Goal: Information Seeking & Learning: Learn about a topic

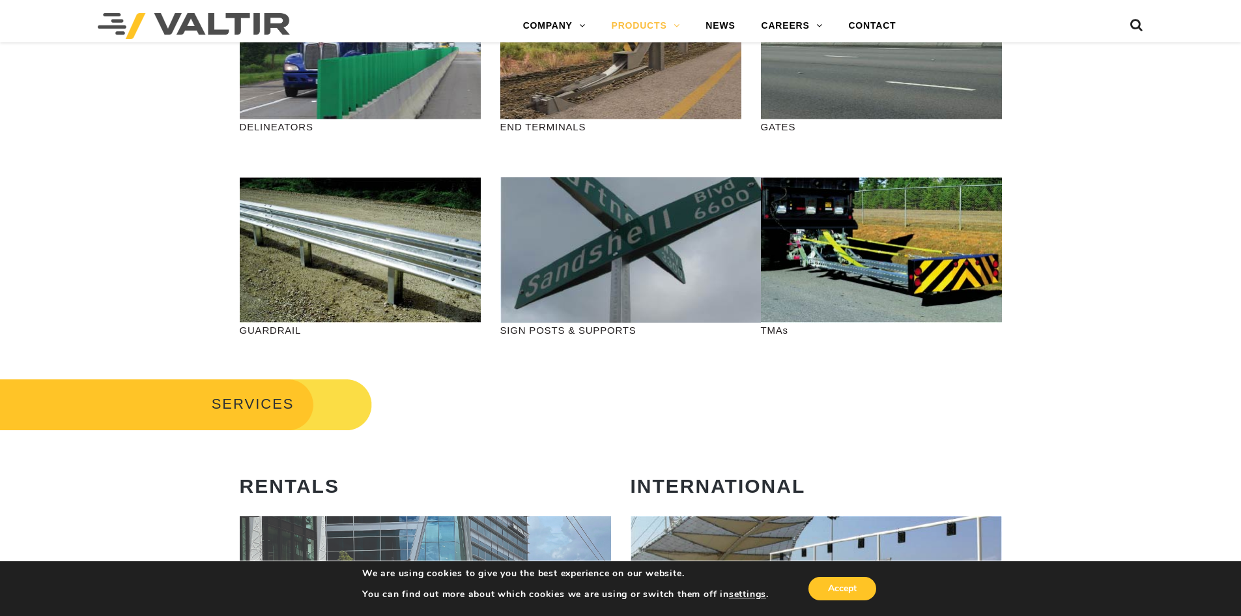
scroll to position [391, 0]
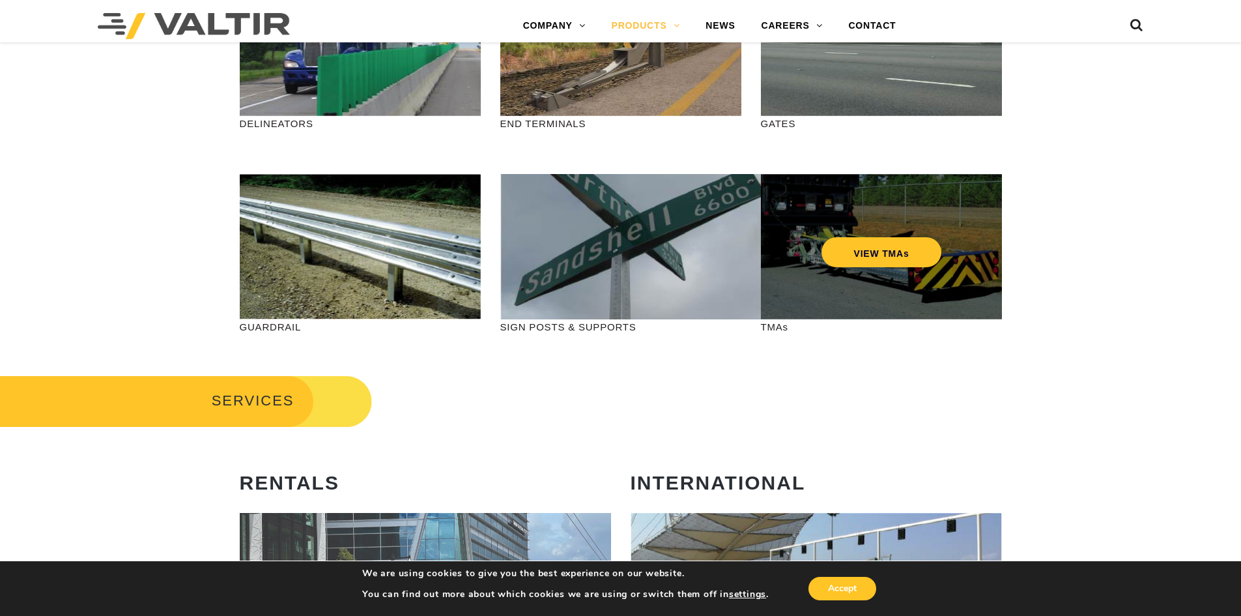
click at [822, 262] on div "VIEW TMAs" at bounding box center [881, 246] width 241 height 145
click at [879, 252] on link "VIEW TMAs" at bounding box center [881, 252] width 120 height 30
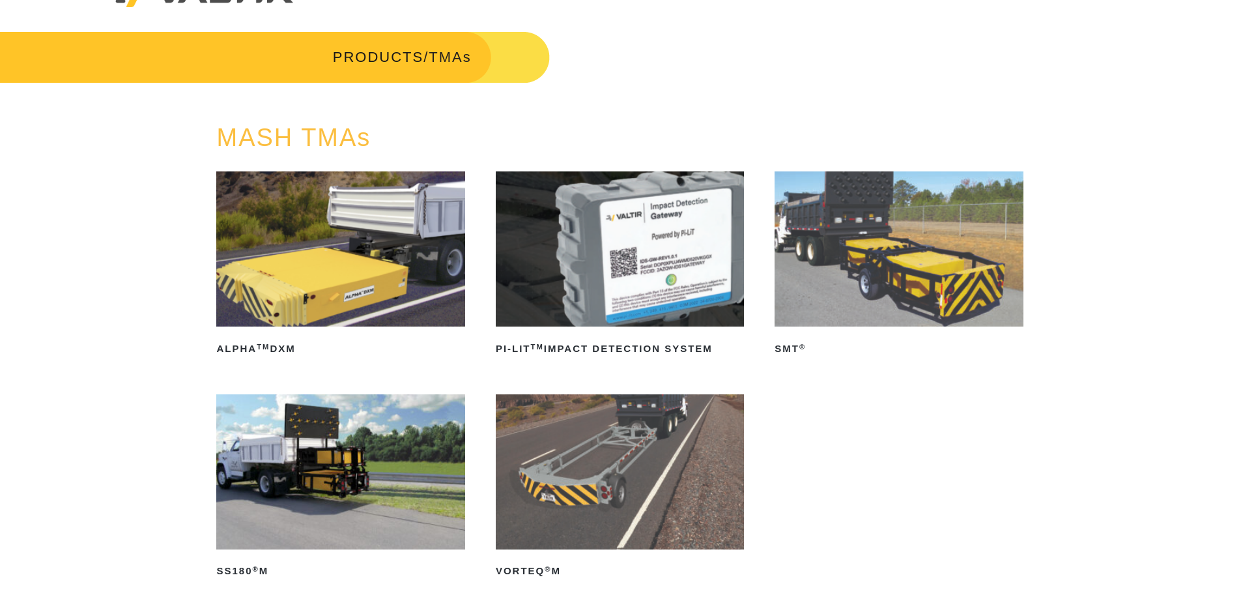
scroll to position [65, 0]
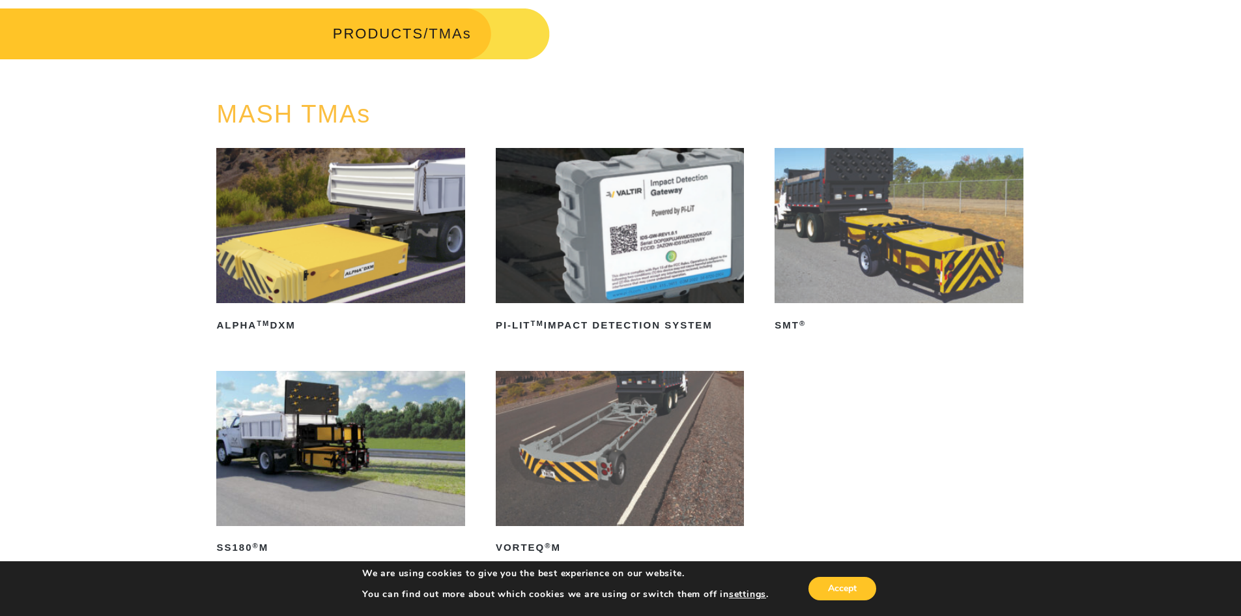
click at [861, 250] on img at bounding box center [898, 225] width 248 height 155
click at [322, 246] on img at bounding box center [340, 225] width 248 height 155
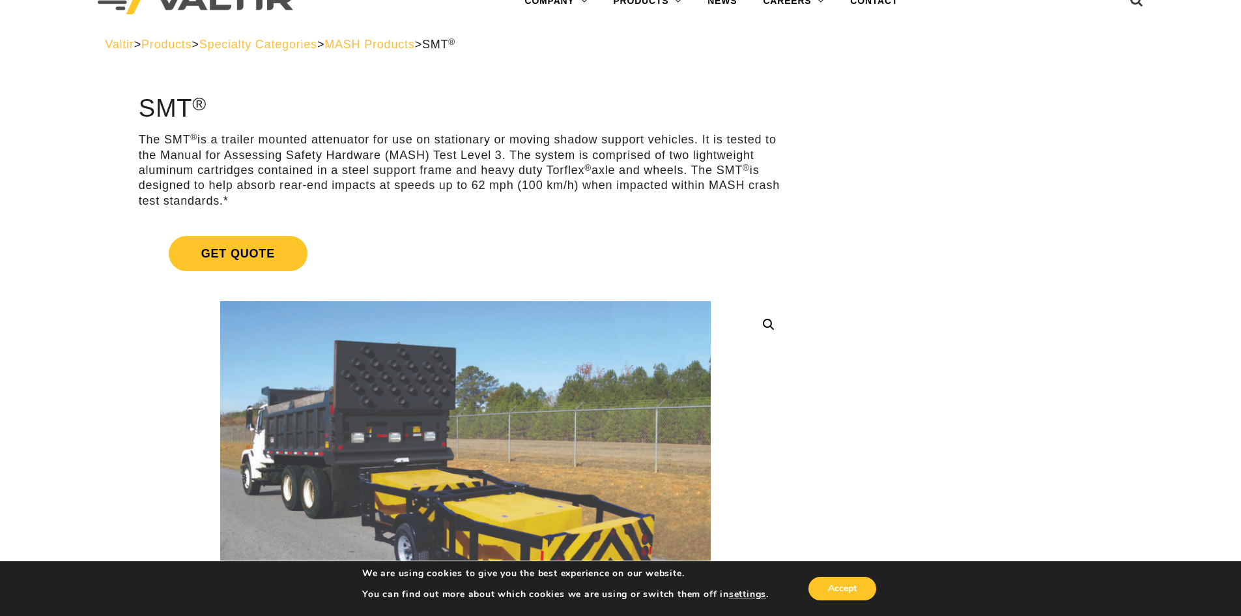
scroll to position [65, 0]
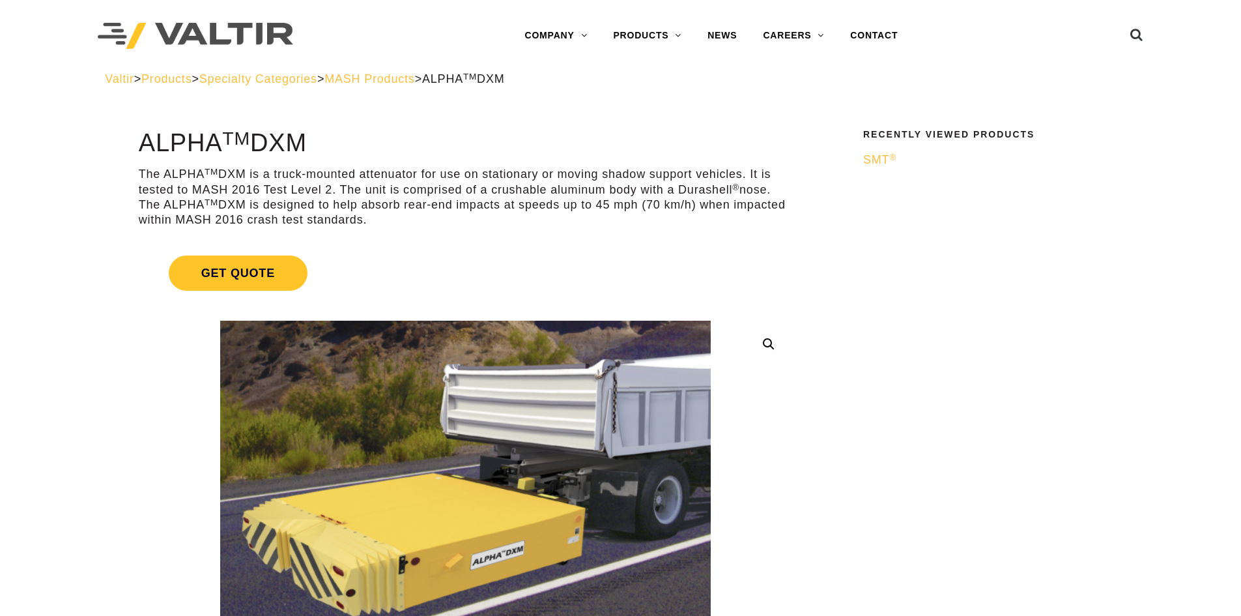
scroll to position [65, 0]
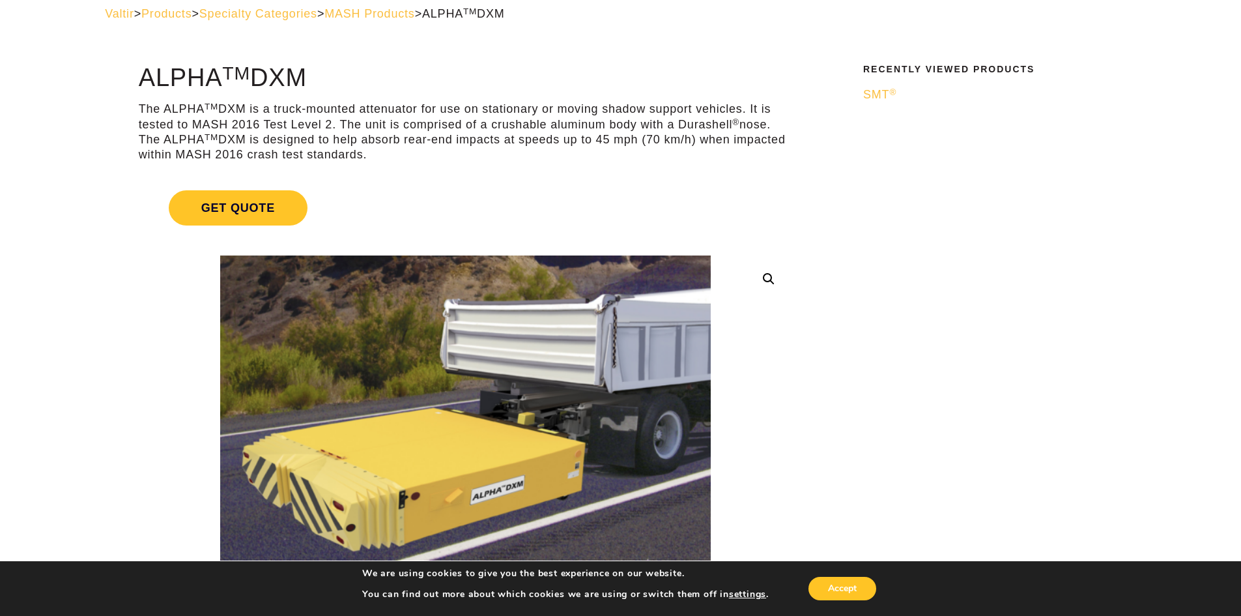
click at [773, 64] on h1 "ALPHA TM DXM" at bounding box center [465, 77] width 653 height 27
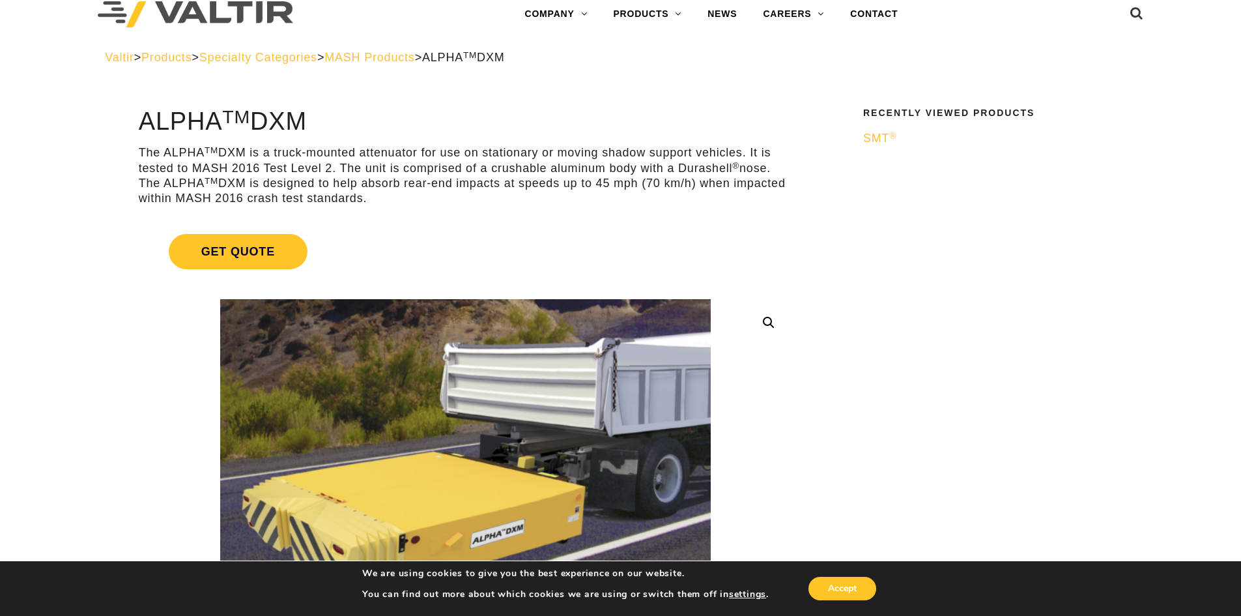
scroll to position [0, 0]
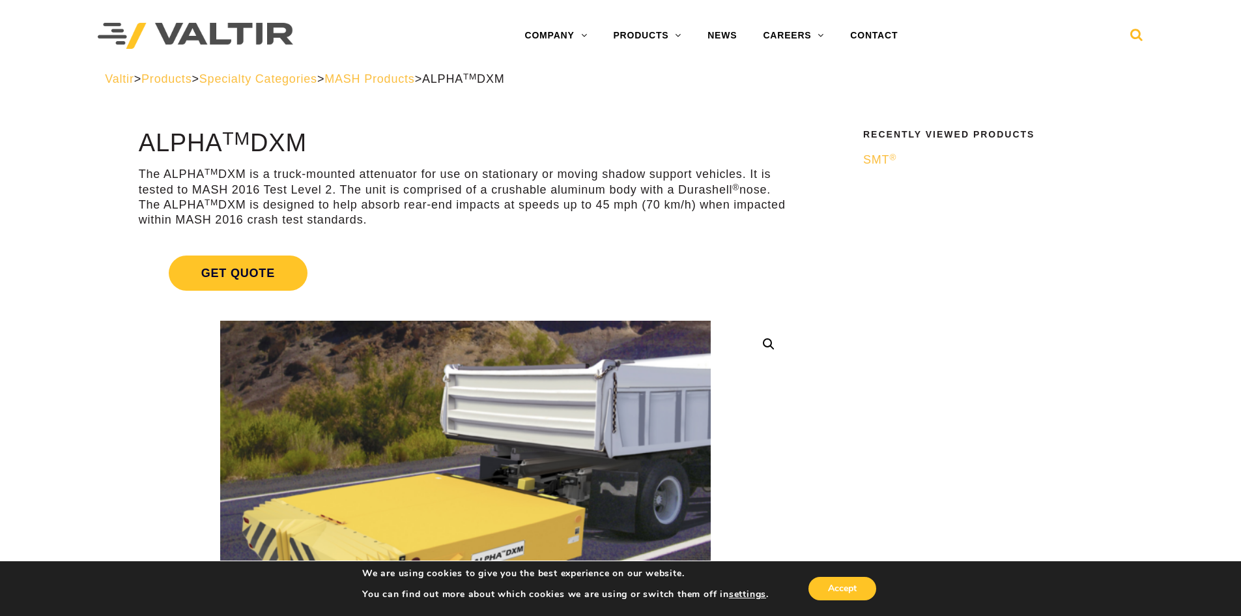
click at [1140, 36] on icon at bounding box center [1136, 38] width 13 height 20
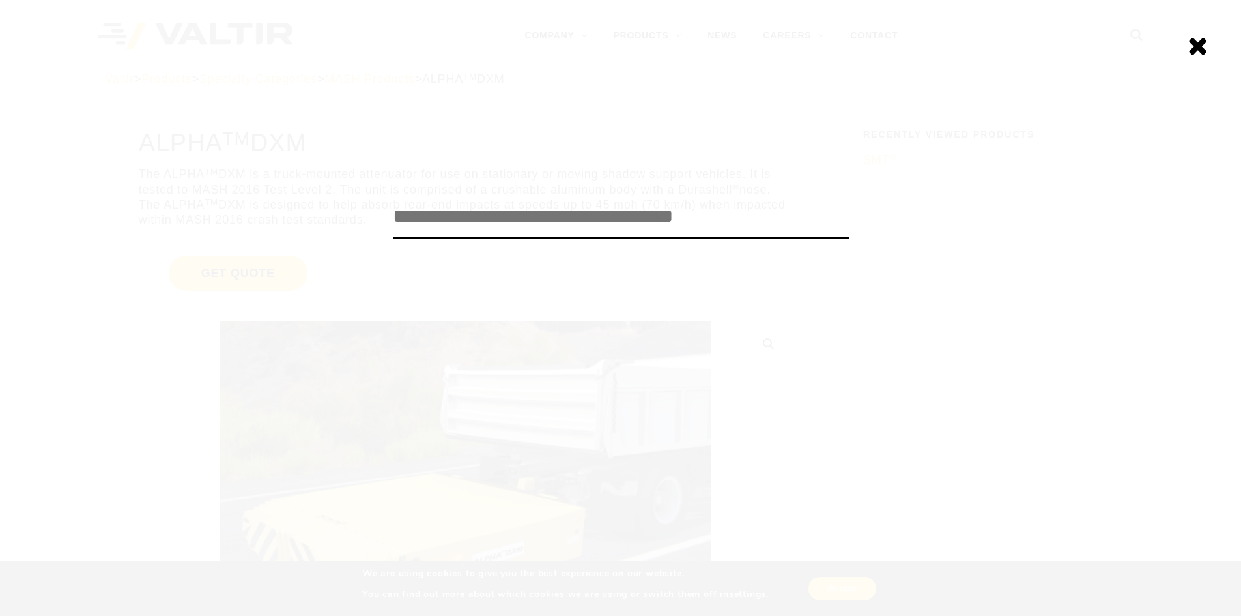
click at [610, 209] on input "search" at bounding box center [621, 216] width 456 height 43
paste input "**********"
type input "**********"
click input "******" at bounding box center [0, 0] width 0 height 0
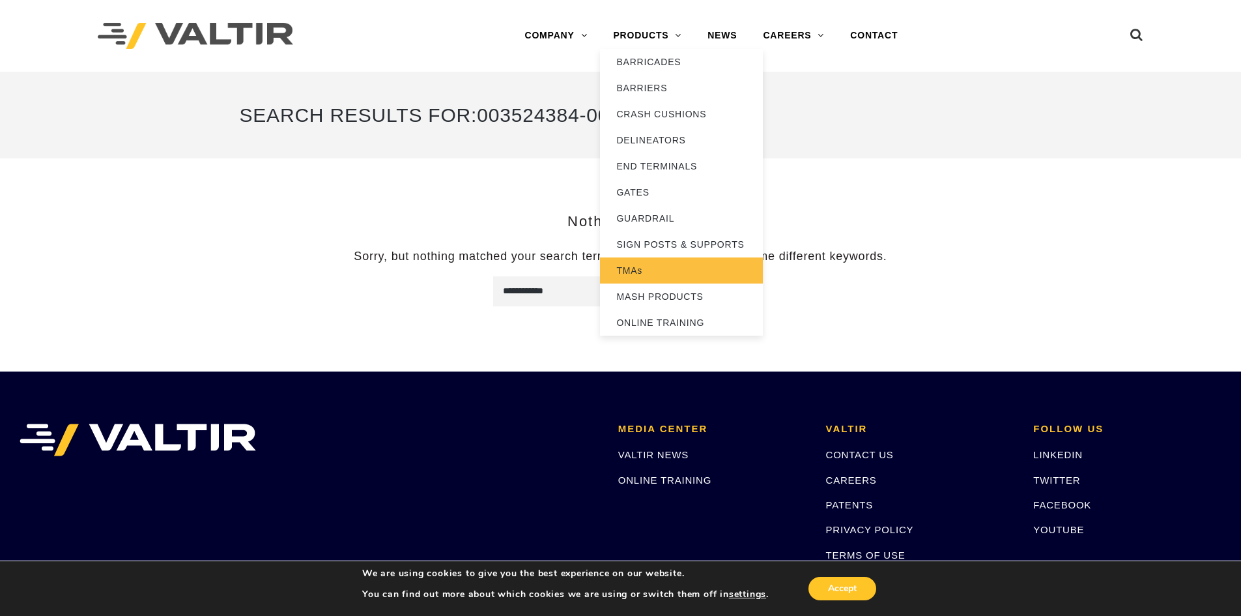
click at [647, 270] on link "TMAs" at bounding box center [681, 270] width 163 height 26
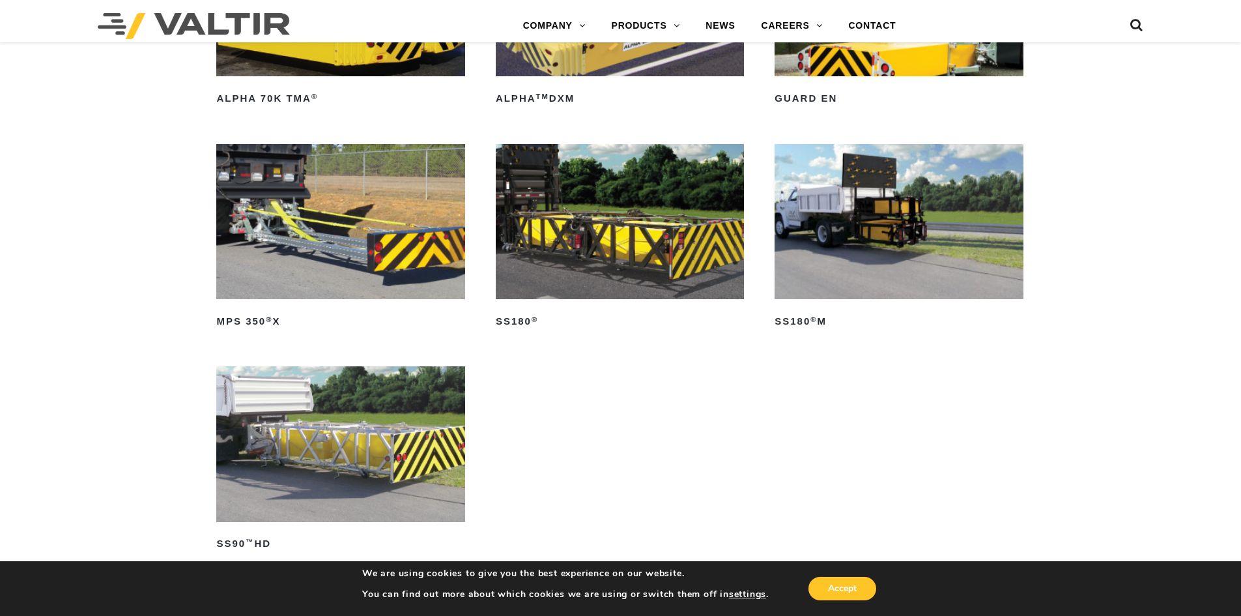
scroll to position [847, 0]
click at [573, 261] on img at bounding box center [620, 220] width 248 height 155
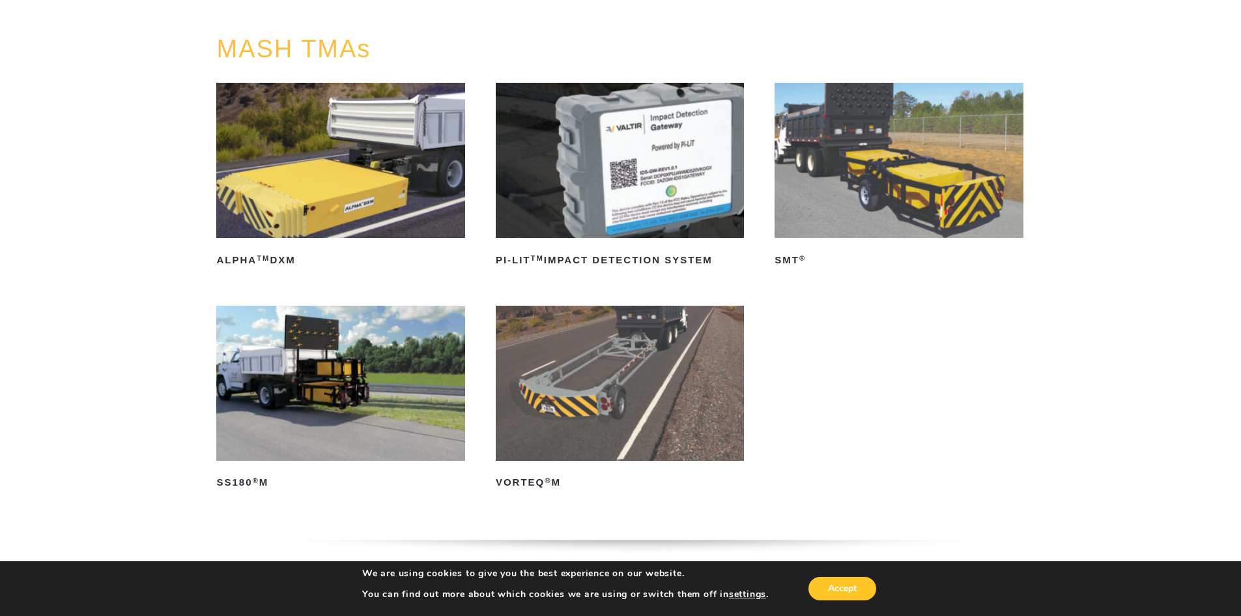
scroll to position [0, 0]
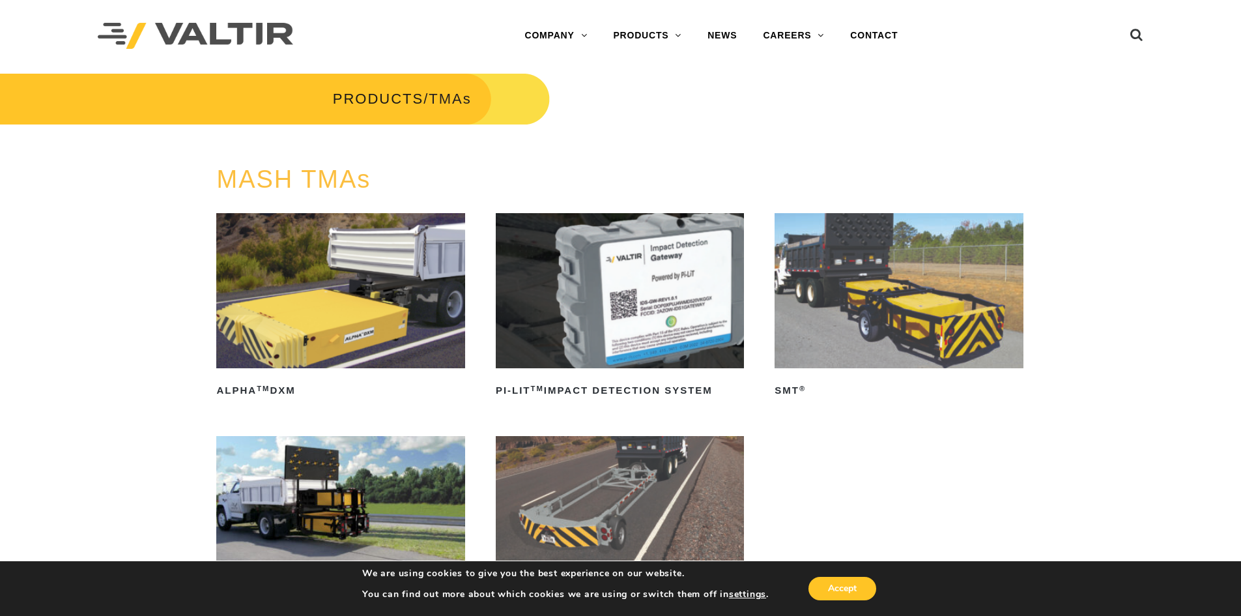
click at [861, 333] on img at bounding box center [898, 290] width 248 height 155
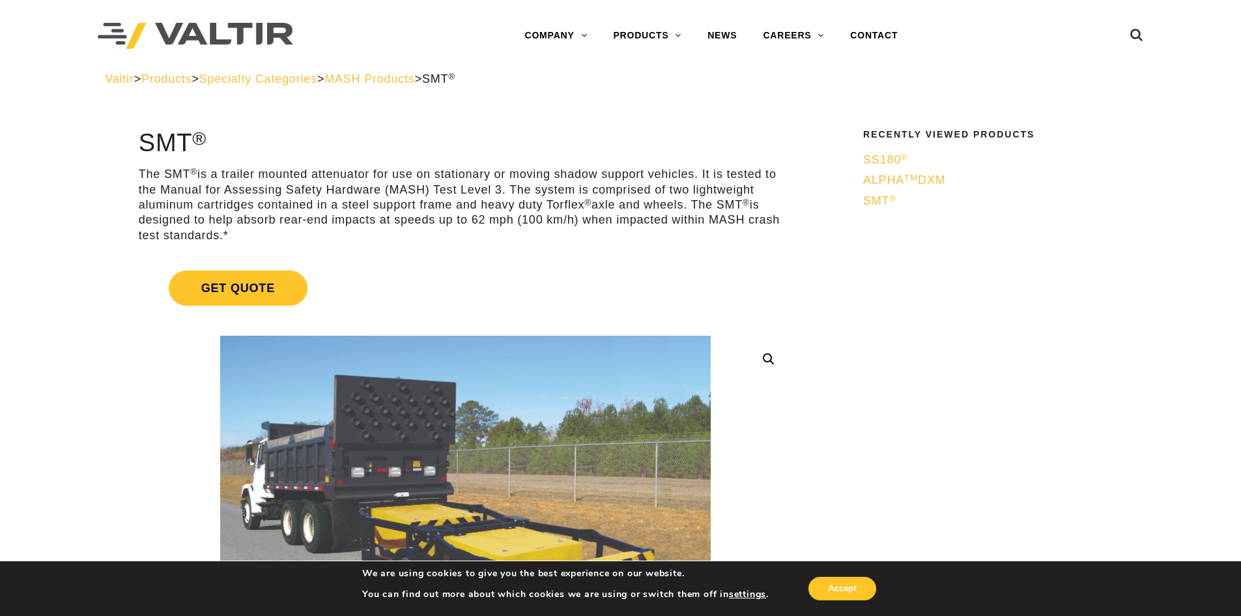
click at [881, 179] on span "ALPHA TM DXM" at bounding box center [904, 179] width 83 height 13
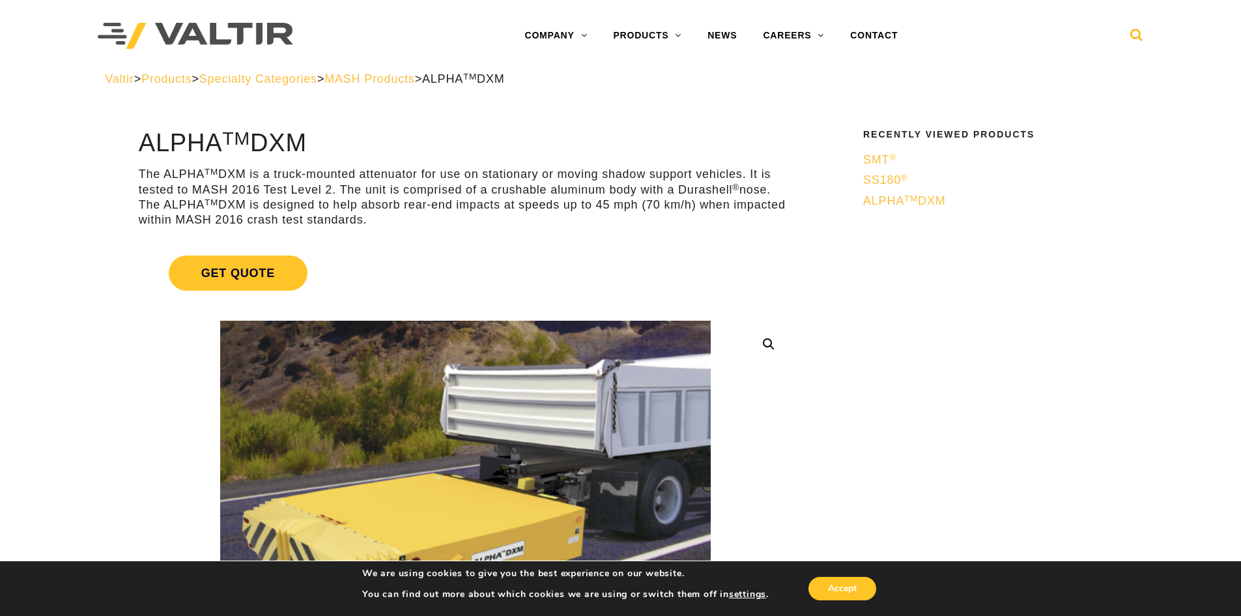
click at [1135, 31] on icon at bounding box center [1136, 38] width 13 height 20
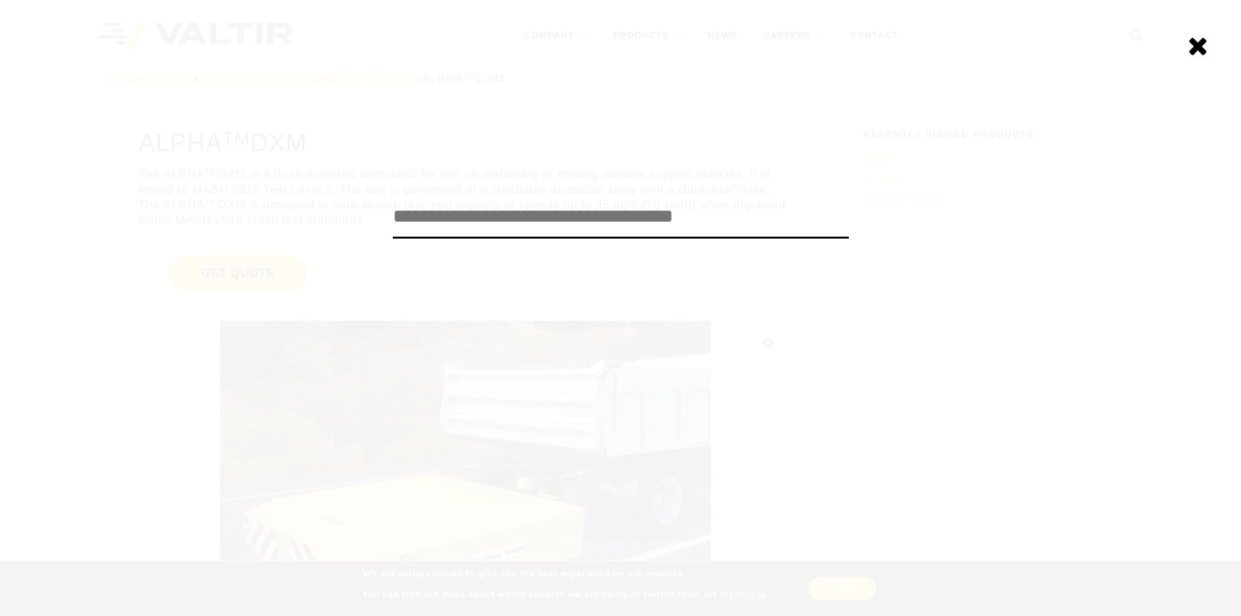
click at [491, 219] on input "search" at bounding box center [621, 216] width 456 height 43
paste input "**********"
type input "**********"
click input "******" at bounding box center [0, 0] width 0 height 0
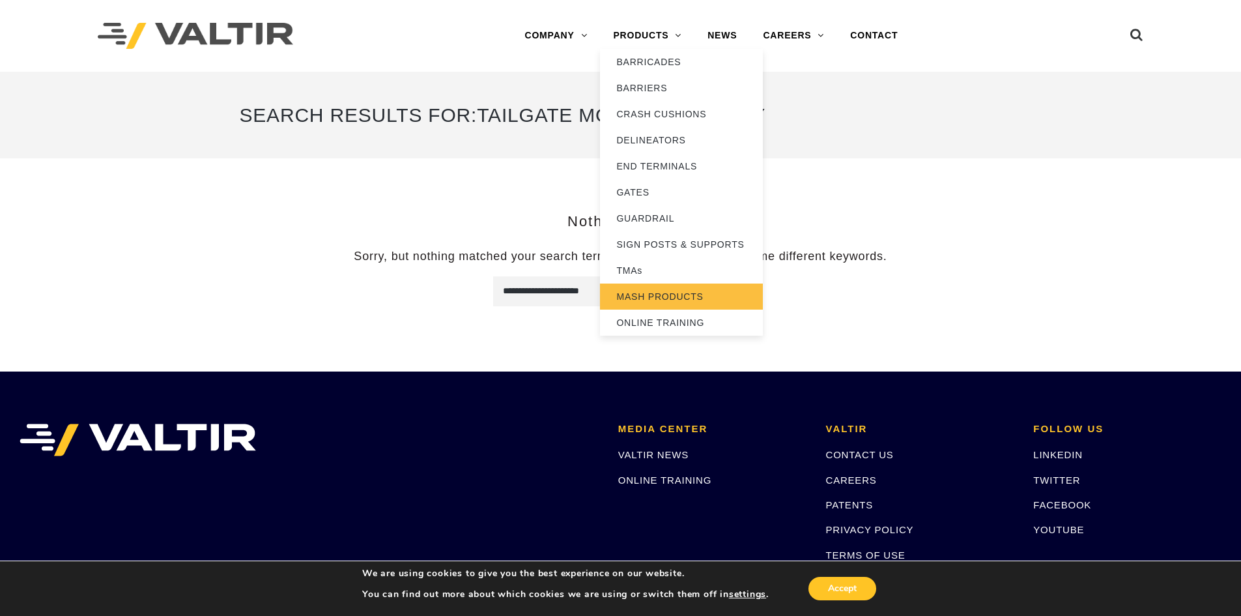
click at [644, 302] on link "MASH PRODUCTS" at bounding box center [681, 296] width 163 height 26
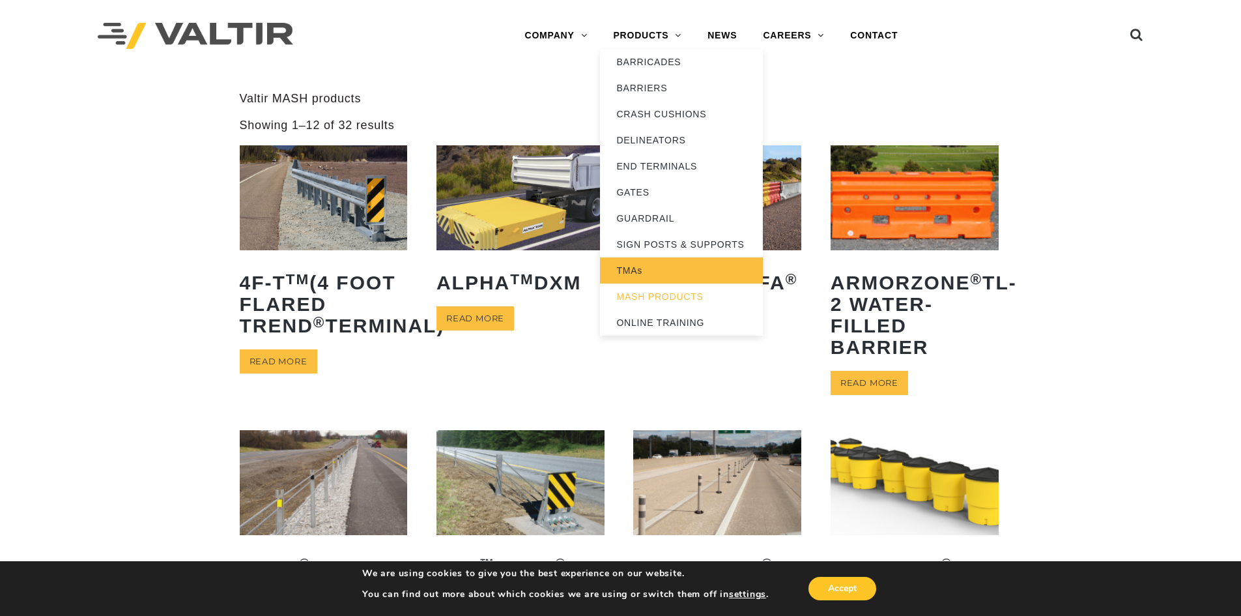
click at [667, 273] on link "TMAs" at bounding box center [681, 270] width 163 height 26
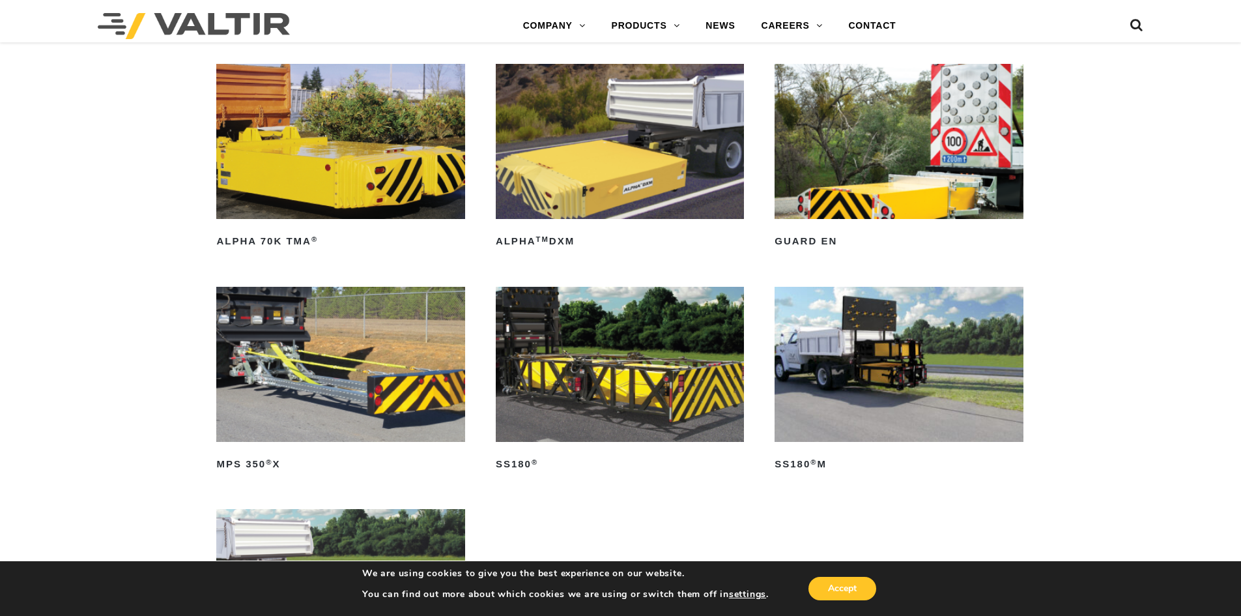
scroll to position [716, 0]
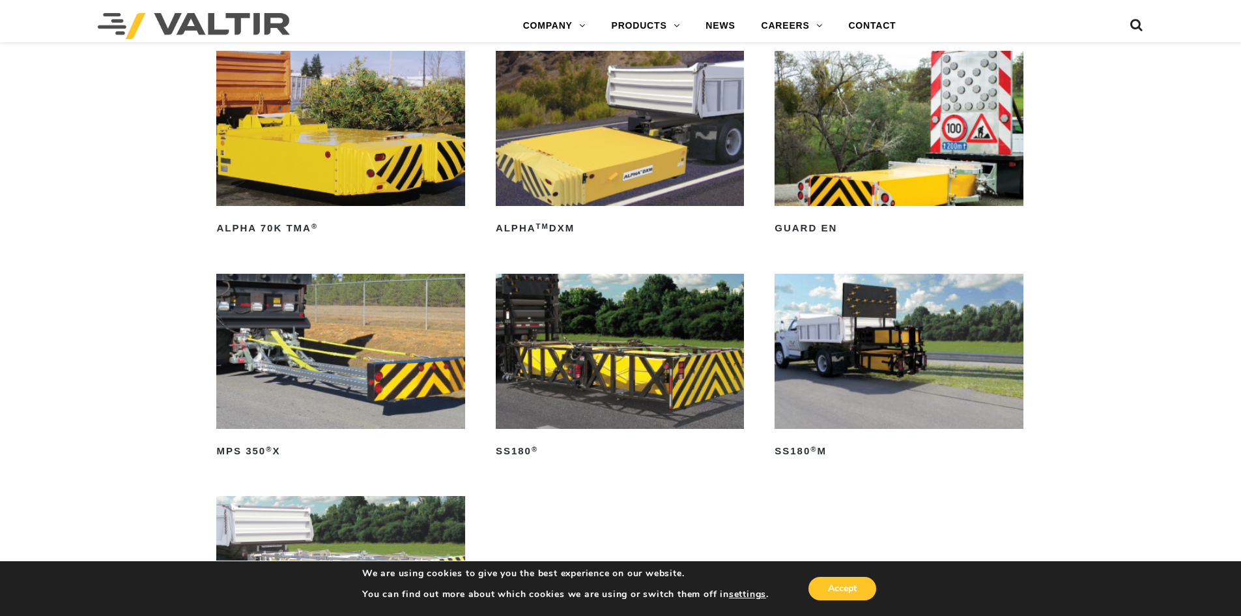
click at [629, 164] on img at bounding box center [620, 128] width 248 height 155
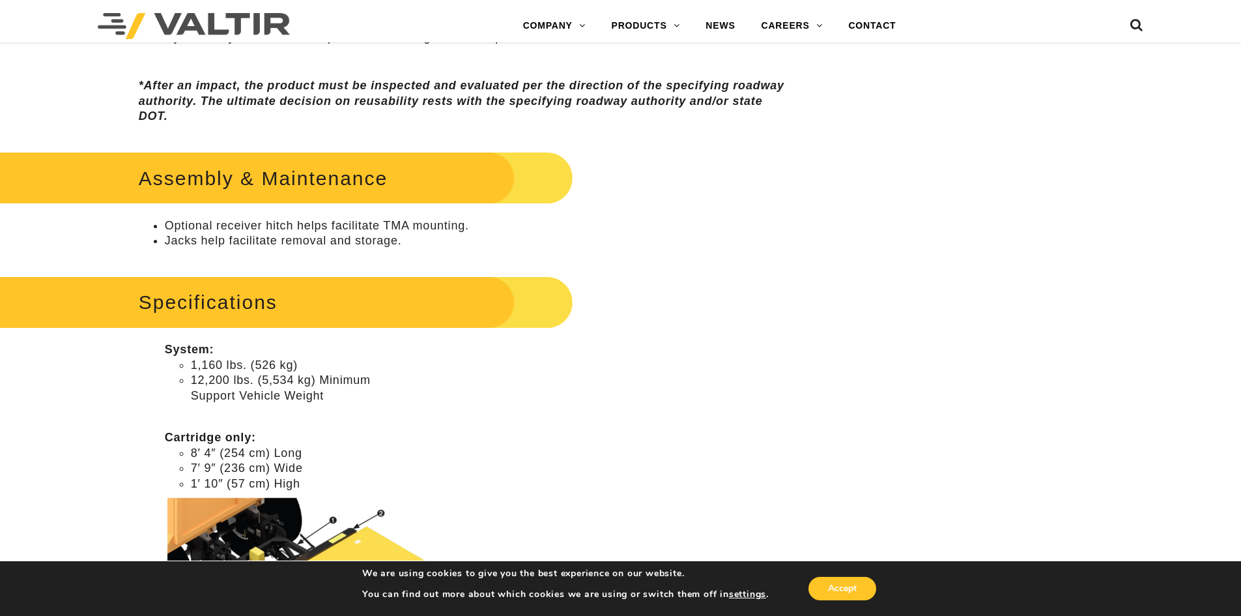
scroll to position [521, 0]
